Goal: Task Accomplishment & Management: Complete application form

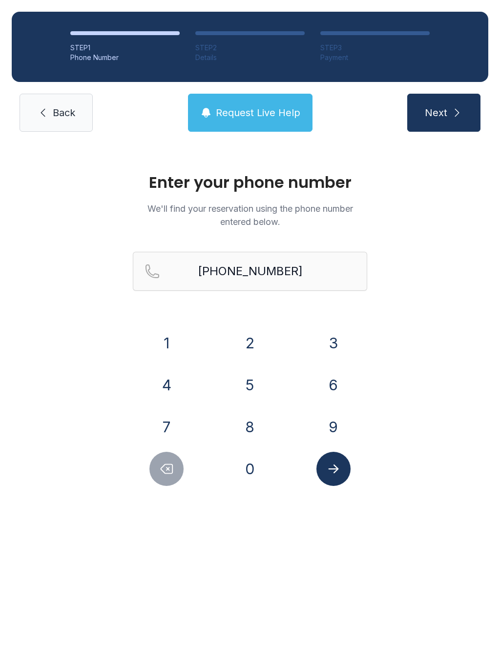
click at [43, 115] on icon at bounding box center [43, 113] width 4 height 8
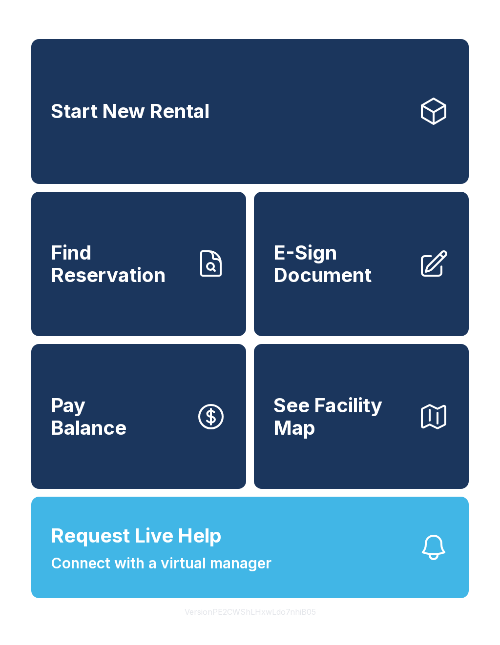
click at [126, 286] on span "Find Reservation" at bounding box center [119, 263] width 137 height 44
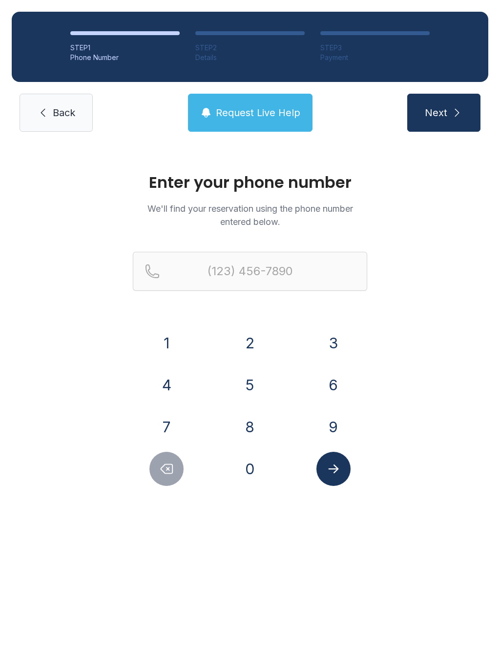
click at [42, 119] on link "Back" at bounding box center [56, 113] width 73 height 38
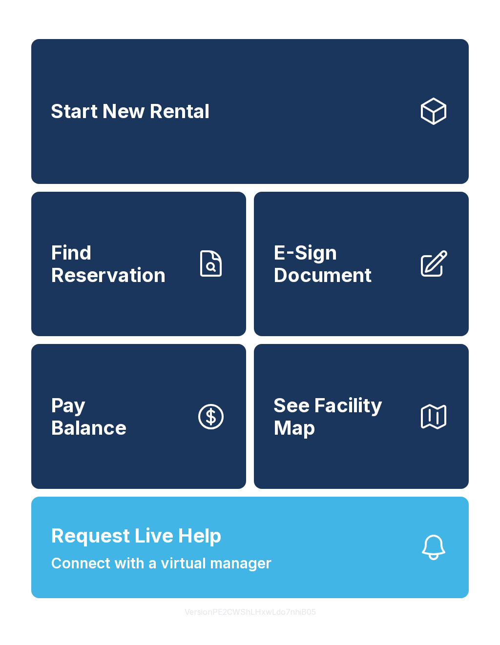
click at [377, 109] on link "Start New Rental" at bounding box center [249, 111] width 437 height 145
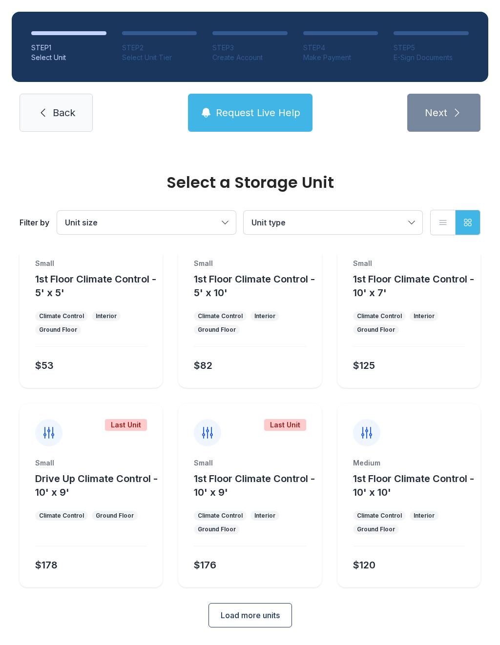
click at [267, 620] on span "Load more units" at bounding box center [249, 615] width 59 height 12
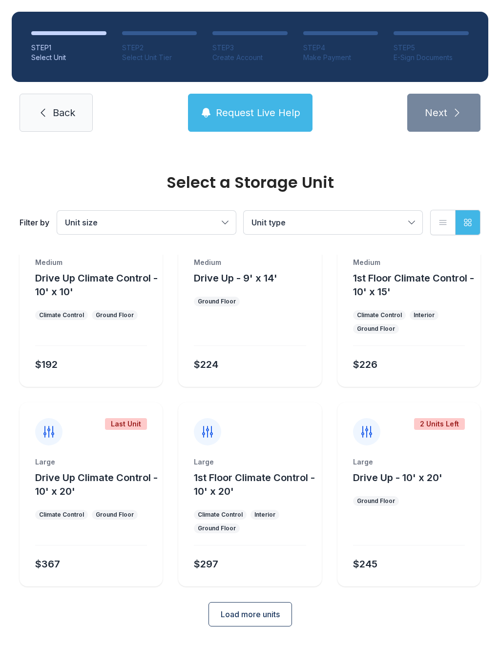
scroll to position [452, 0]
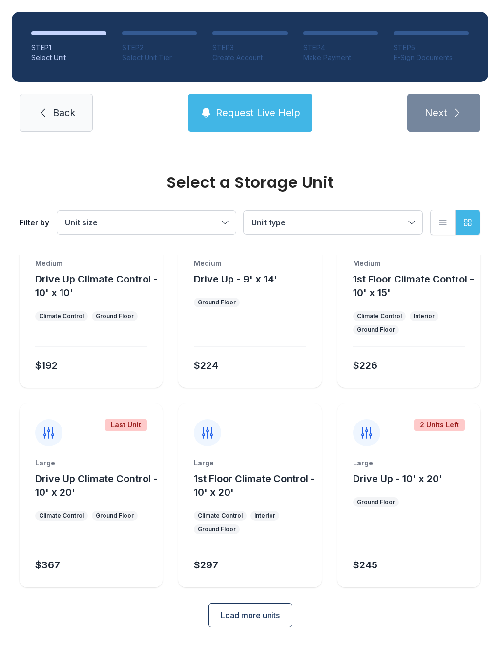
click at [262, 619] on span "Load more units" at bounding box center [249, 615] width 59 height 12
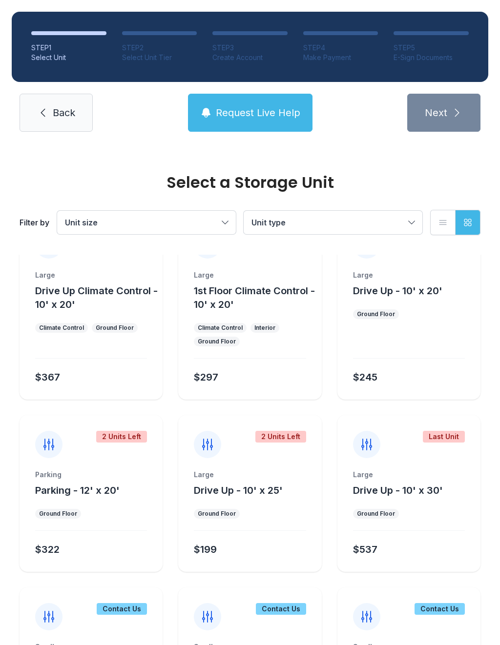
scroll to position [639, 0]
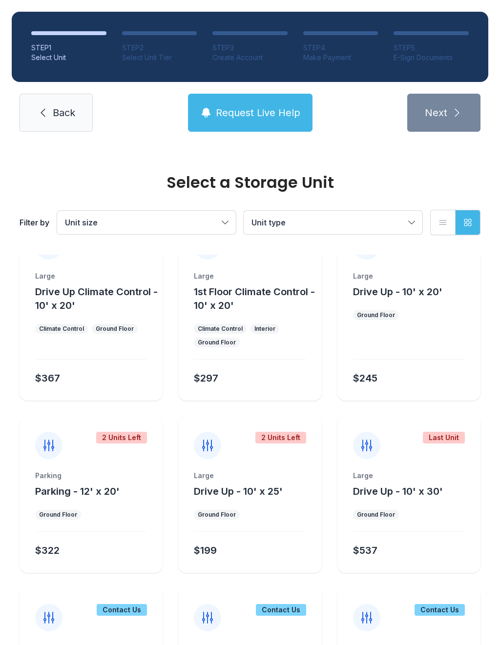
click at [429, 317] on ul "Ground Floor" at bounding box center [409, 315] width 112 height 10
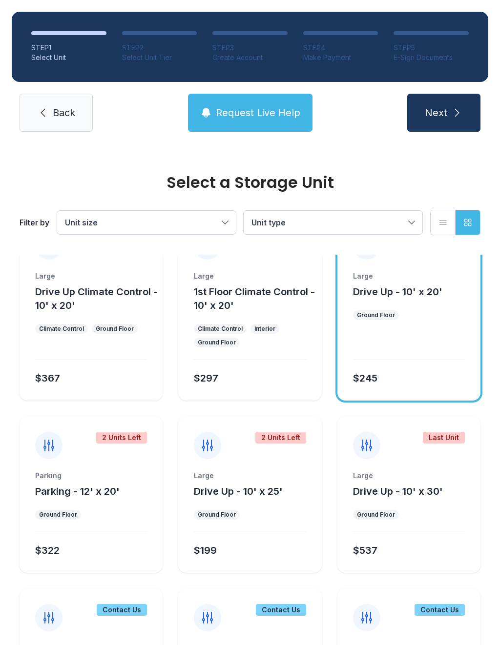
click at [401, 337] on div at bounding box center [409, 346] width 112 height 28
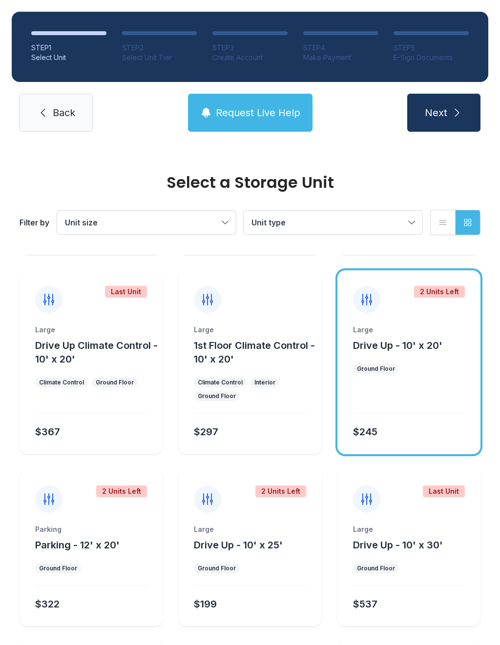
scroll to position [585, 0]
click at [423, 351] on button "Drive Up - 10' x 20'" at bounding box center [397, 345] width 89 height 14
click at [464, 104] on button "Next" at bounding box center [443, 113] width 73 height 38
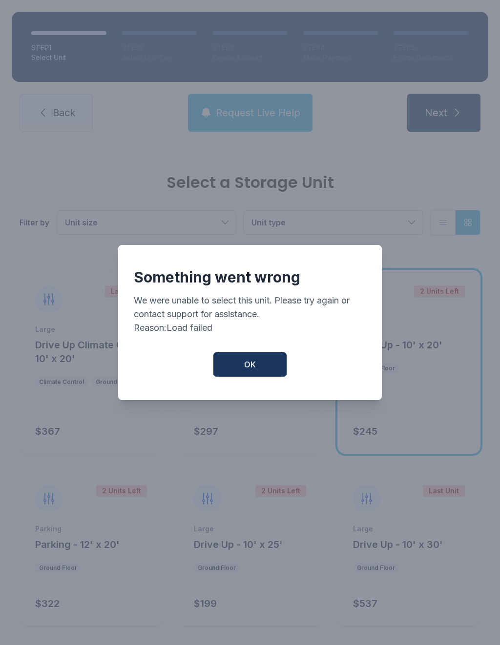
click at [245, 367] on span "OK" at bounding box center [250, 365] width 12 height 12
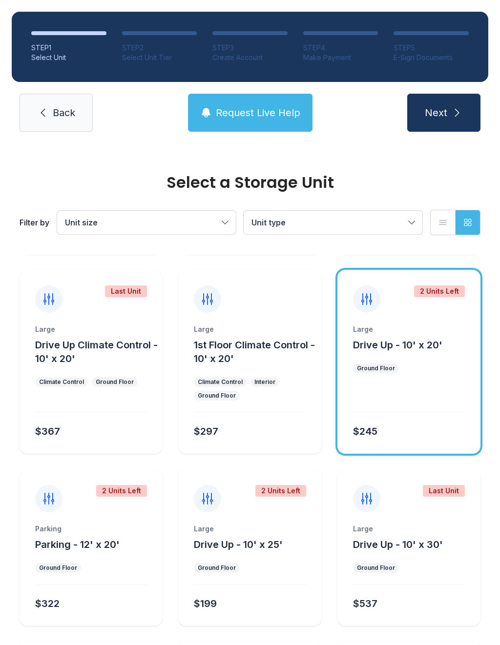
click at [429, 368] on ul "Ground Floor" at bounding box center [409, 368] width 112 height 10
click at [421, 374] on div "Large Drive Up - 10' x 20' Ground Floor $245" at bounding box center [408, 388] width 143 height 129
click at [411, 409] on div at bounding box center [409, 399] width 112 height 28
click at [263, 546] on span "Drive Up - 10' x 25'" at bounding box center [238, 545] width 89 height 12
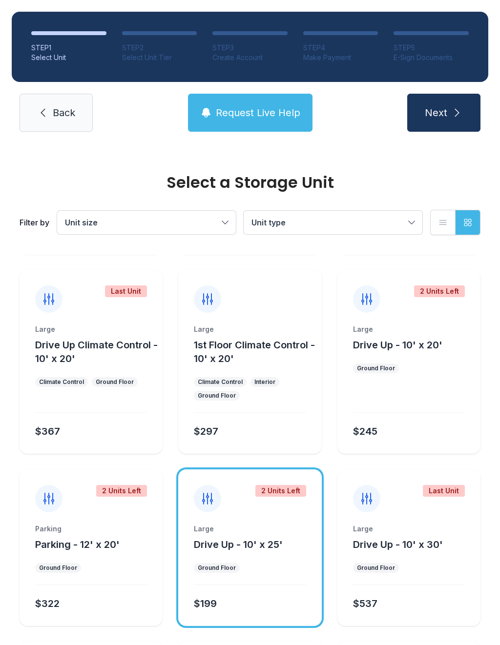
click at [258, 579] on div "Large Drive Up - 10' x 25' Ground Floor $199" at bounding box center [249, 575] width 143 height 102
click at [460, 126] on button "Next" at bounding box center [443, 113] width 73 height 38
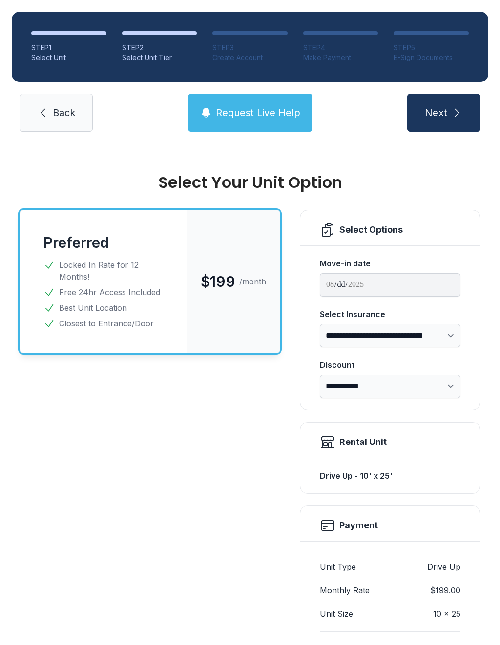
click at [257, 106] on span "Request Live Help" at bounding box center [258, 113] width 84 height 14
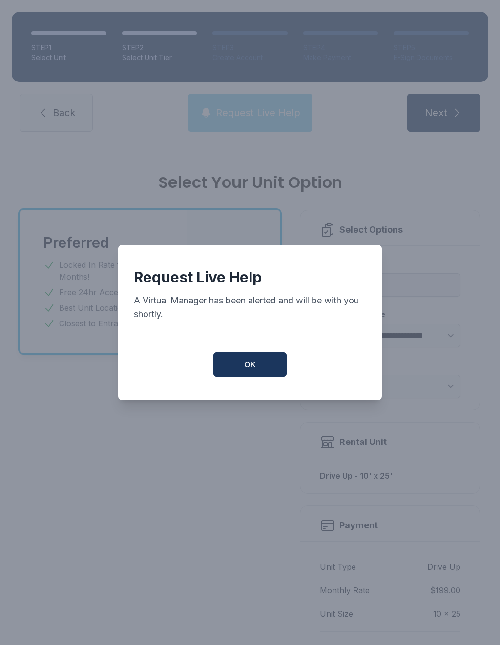
click at [239, 368] on button "OK" at bounding box center [249, 364] width 73 height 24
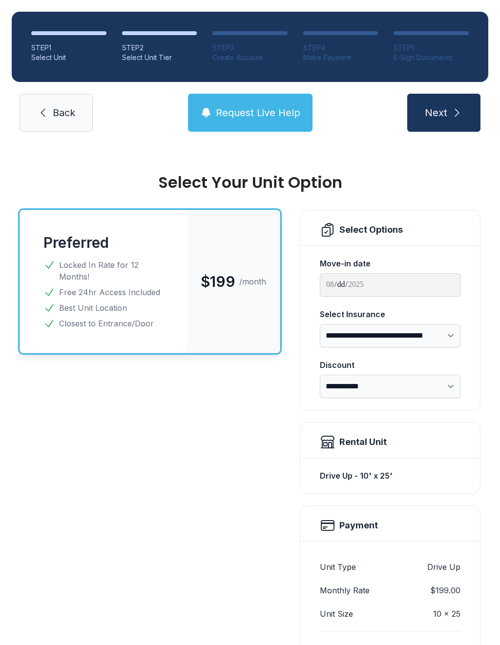
click at [261, 118] on span "Request Live Help" at bounding box center [258, 113] width 84 height 14
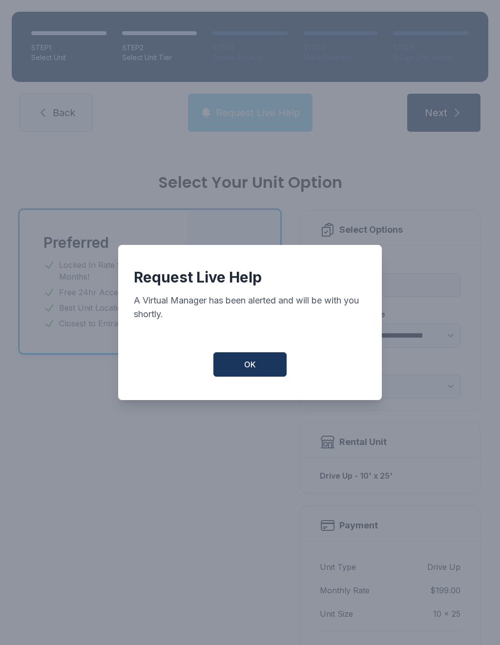
click at [254, 389] on div "Request Live Help A Virtual Manager has been alerted and will be with you short…" at bounding box center [249, 322] width 263 height 155
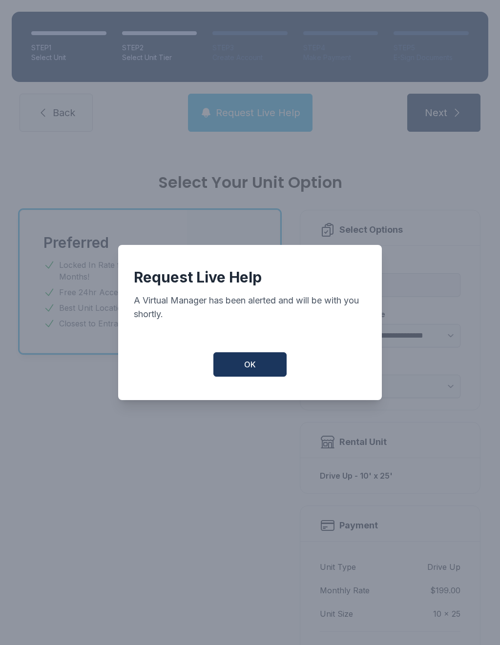
click at [255, 370] on span "OK" at bounding box center [250, 365] width 12 height 12
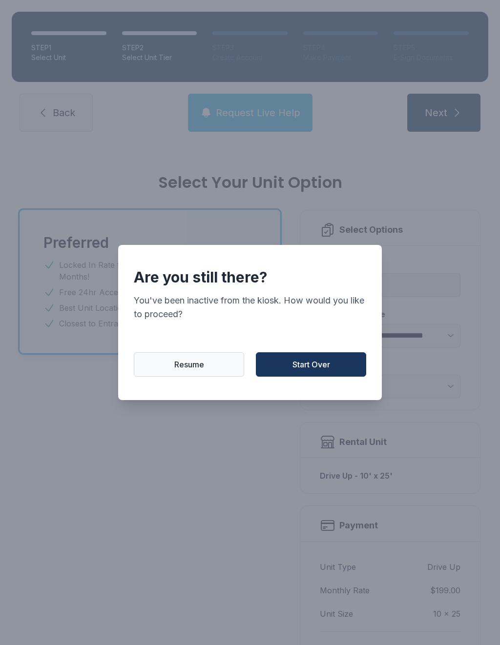
click at [327, 365] on span "Start Over" at bounding box center [311, 365] width 38 height 12
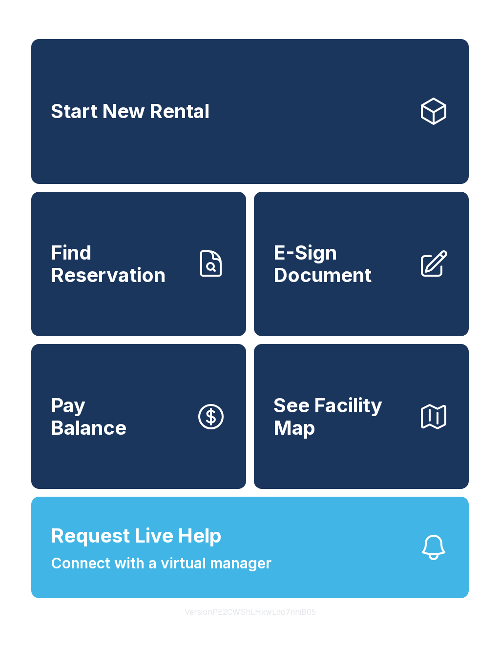
click at [219, 383] on link "Pay Balance" at bounding box center [138, 416] width 215 height 145
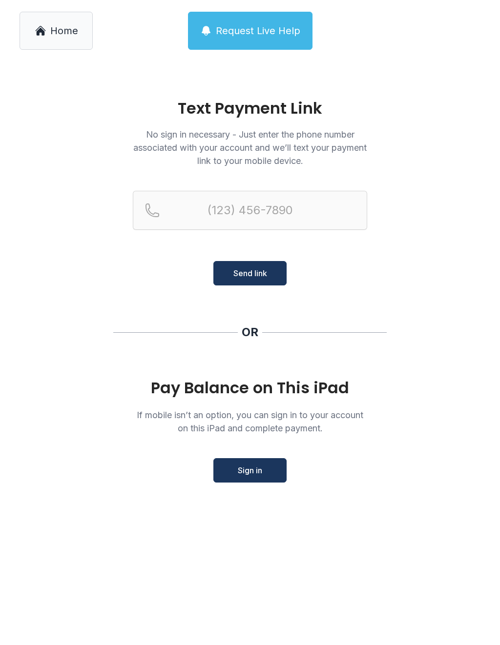
click at [76, 23] on link "Home" at bounding box center [56, 31] width 73 height 38
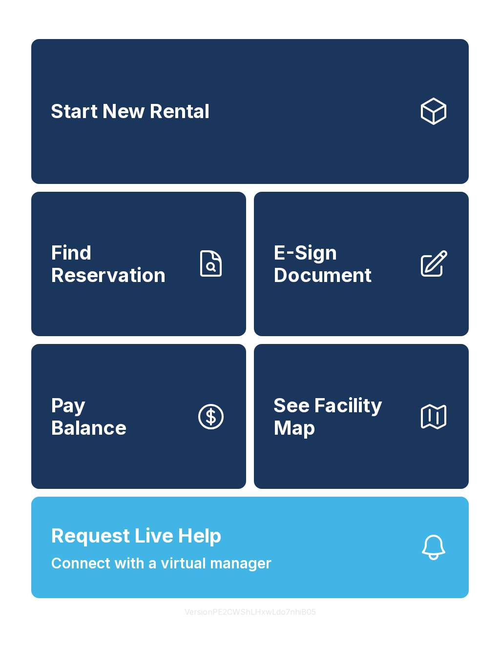
click at [380, 262] on span "E-Sign Document" at bounding box center [341, 263] width 137 height 44
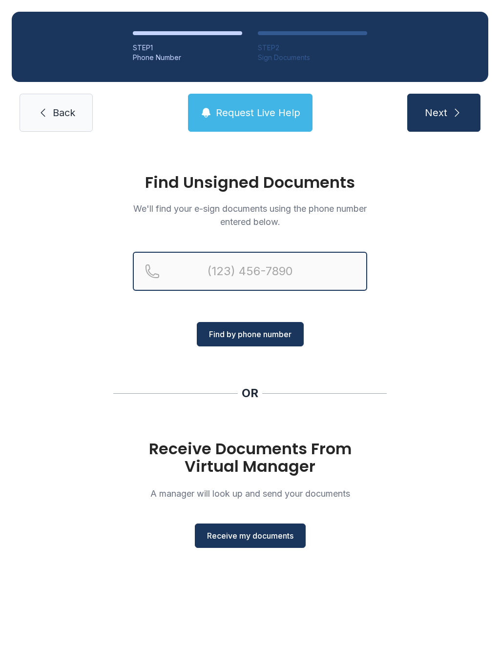
click at [276, 271] on input "Reservation phone number" at bounding box center [250, 271] width 234 height 39
type input "[PHONE_NUMBER]"
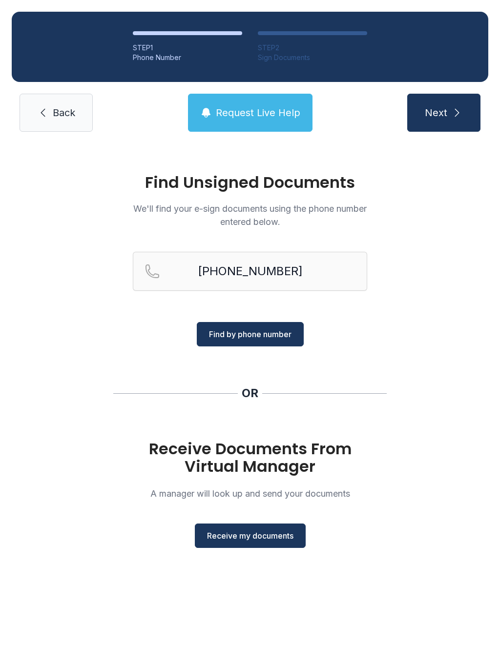
click at [287, 333] on span "Find by phone number" at bounding box center [250, 334] width 82 height 12
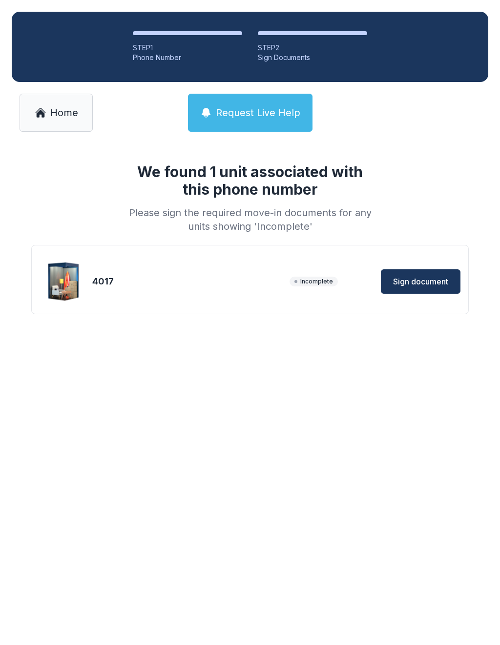
click at [429, 279] on span "Sign document" at bounding box center [420, 282] width 55 height 12
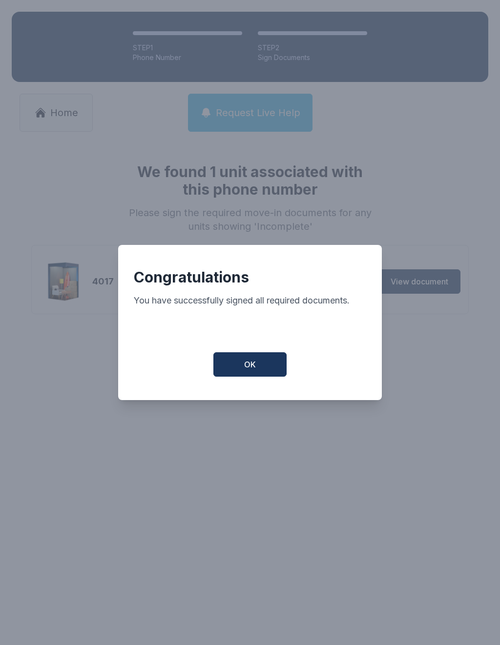
click at [262, 367] on button "OK" at bounding box center [249, 364] width 73 height 24
